Goal: Task Accomplishment & Management: Complete application form

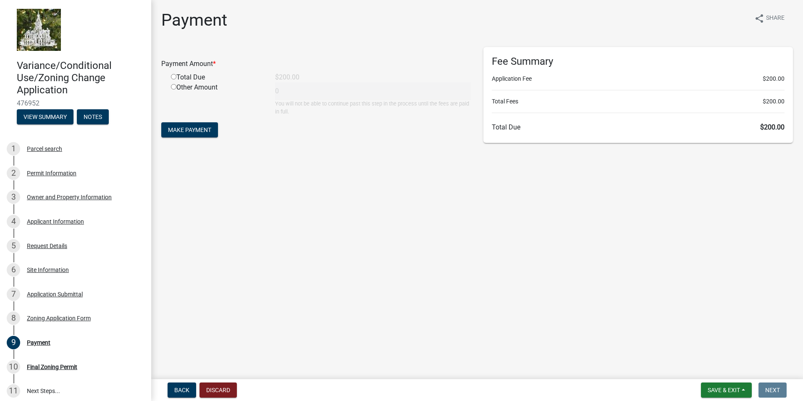
click at [172, 77] on input "radio" at bounding box center [173, 76] width 5 height 5
radio input "true"
type input "200"
click at [195, 130] on span "Make Payment" at bounding box center [189, 129] width 43 height 7
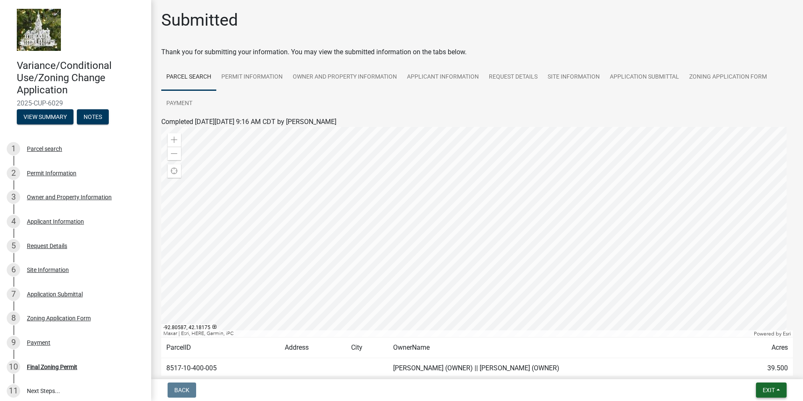
click at [770, 391] on span "Exit" at bounding box center [769, 390] width 12 height 7
click at [756, 368] on button "Save & Exit" at bounding box center [753, 368] width 67 height 20
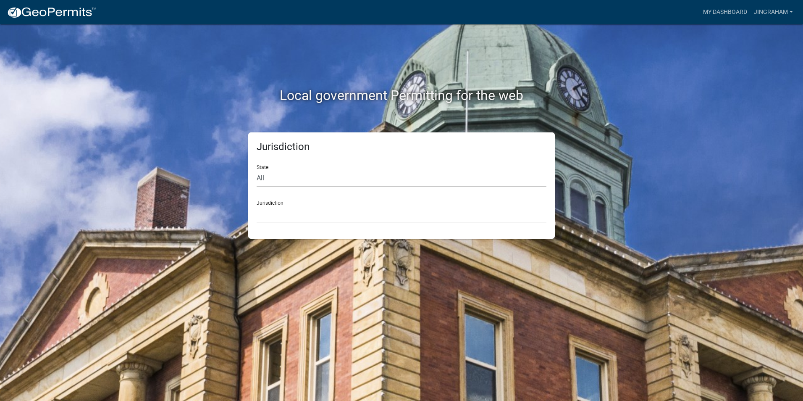
click at [254, 258] on div "Local government Permitting for the web Jurisdiction State All [US_STATE] [US_S…" at bounding box center [401, 200] width 803 height 401
